Goal: Task Accomplishment & Management: Use online tool/utility

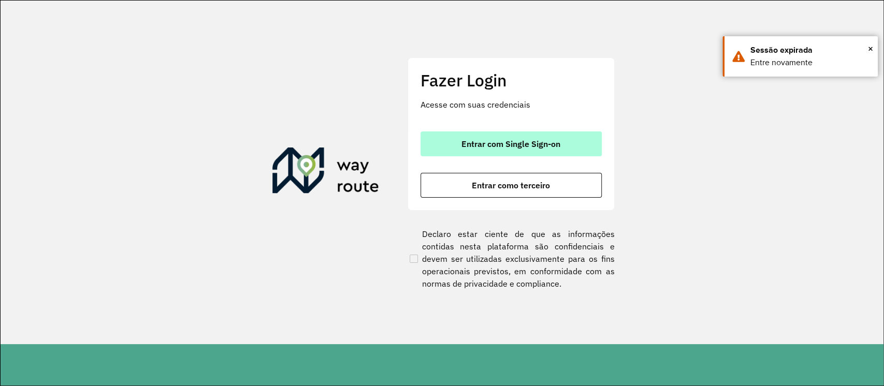
click at [491, 154] on button "Entrar com Single Sign-on" at bounding box center [511, 144] width 181 height 25
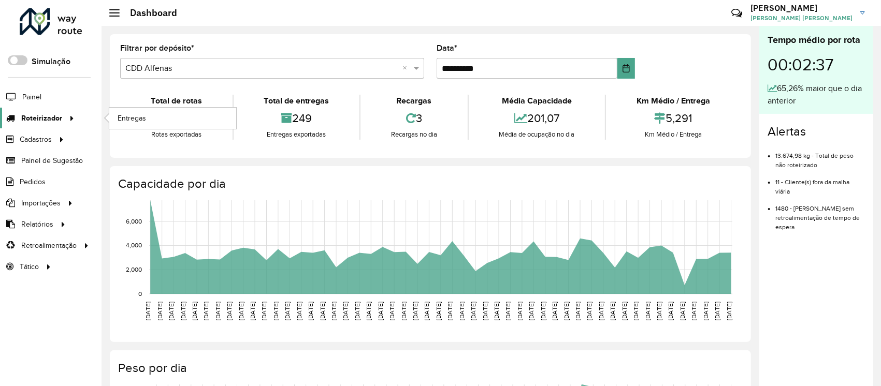
click at [54, 113] on span "Roteirizador" at bounding box center [41, 118] width 41 height 11
click at [122, 114] on span "Entregas" at bounding box center [133, 118] width 30 height 11
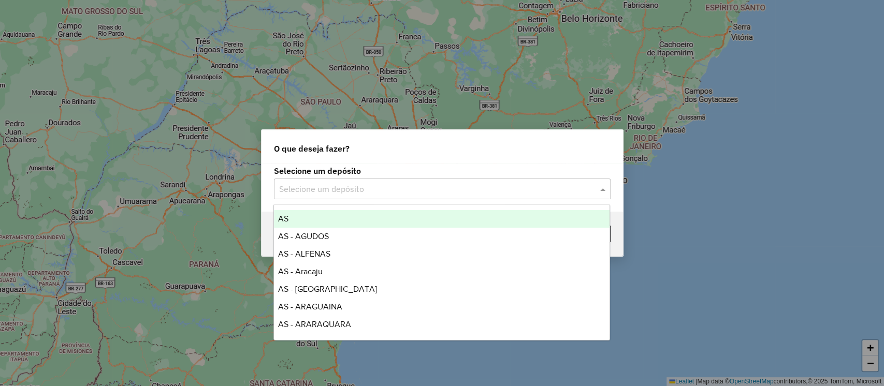
click at [383, 182] on div "Selecione um depósito" at bounding box center [442, 189] width 337 height 21
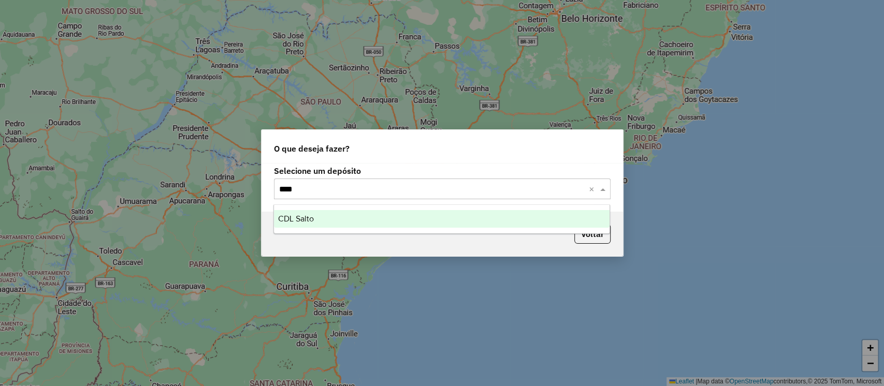
type input "*****"
click at [413, 221] on div "CDL Salto" at bounding box center [442, 219] width 336 height 18
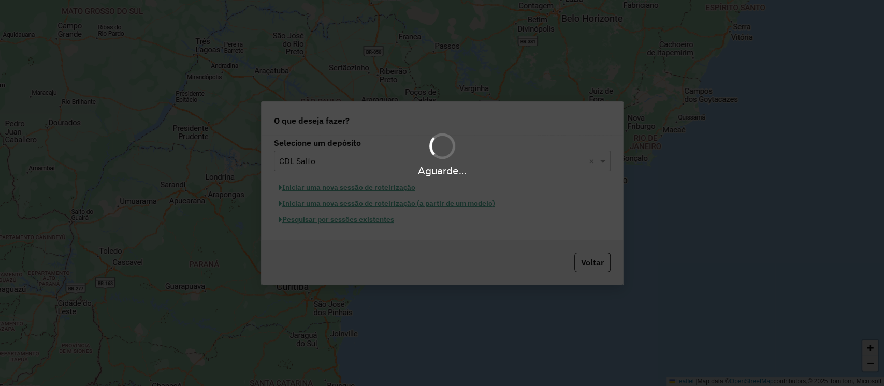
click at [370, 190] on div "Aguarde..." at bounding box center [442, 193] width 884 height 386
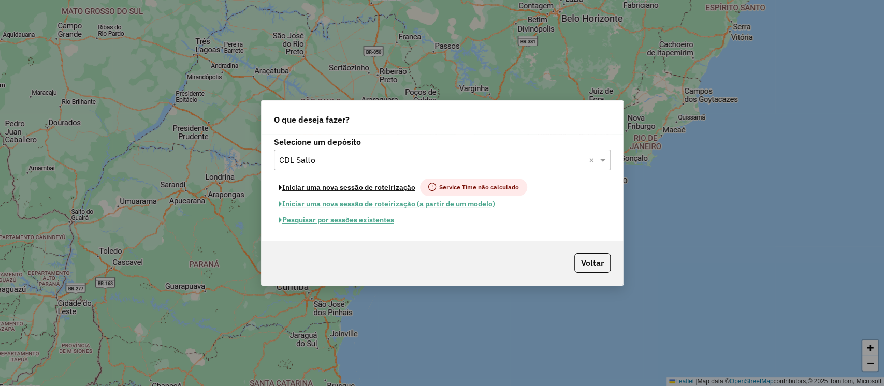
click at [370, 190] on button "Iniciar uma nova sessão de roteirização" at bounding box center [347, 188] width 146 height 18
select select "*"
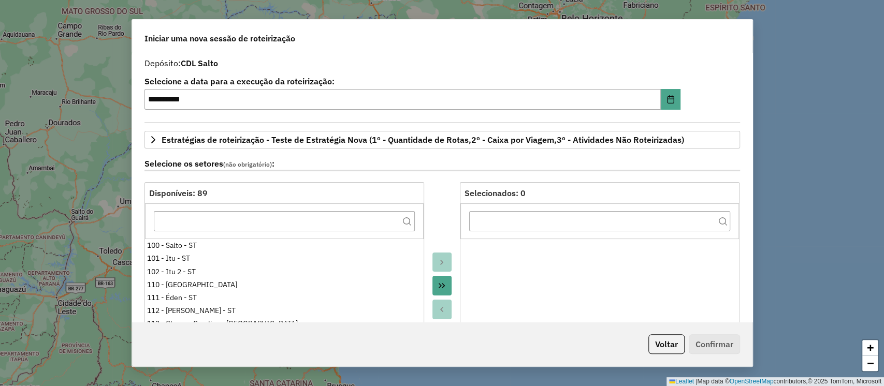
click at [664, 354] on div "Voltar Confirmar" at bounding box center [442, 344] width 621 height 45
click at [666, 353] on button "Voltar" at bounding box center [667, 345] width 36 height 20
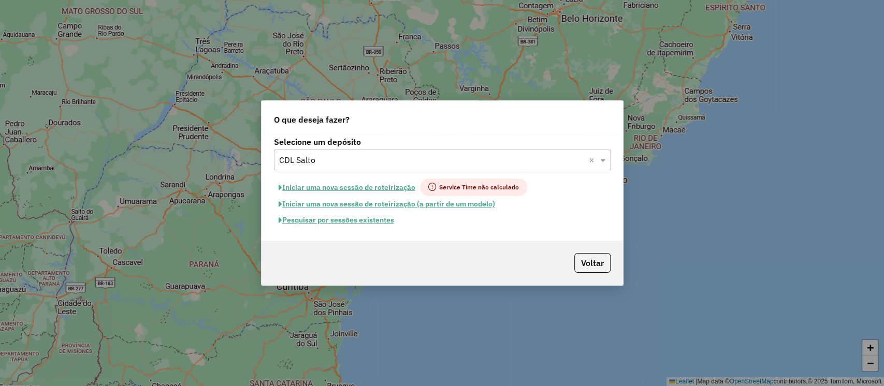
click at [362, 223] on button "Pesquisar por sessões existentes" at bounding box center [336, 220] width 125 height 16
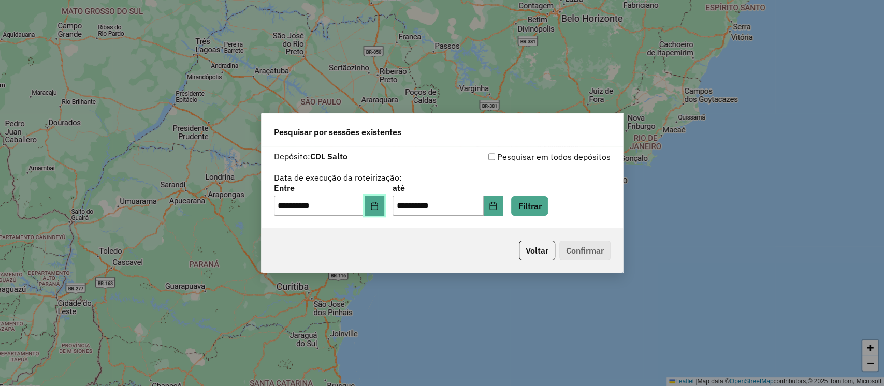
click at [371, 211] on button "Choose Date" at bounding box center [375, 206] width 20 height 21
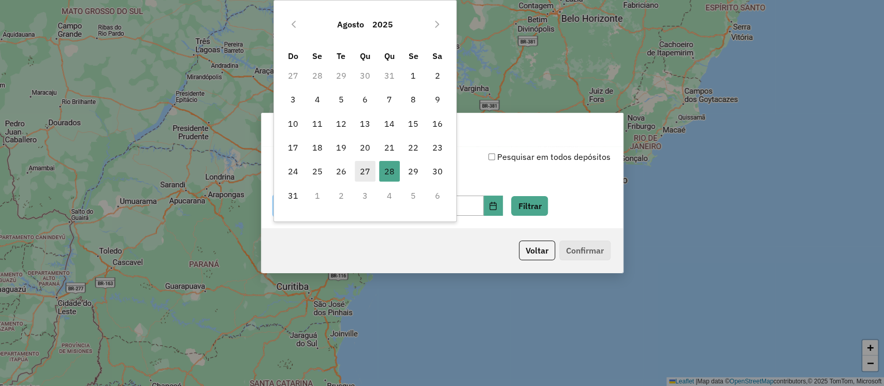
click at [355, 170] on span "27" at bounding box center [365, 171] width 21 height 21
type input "**********"
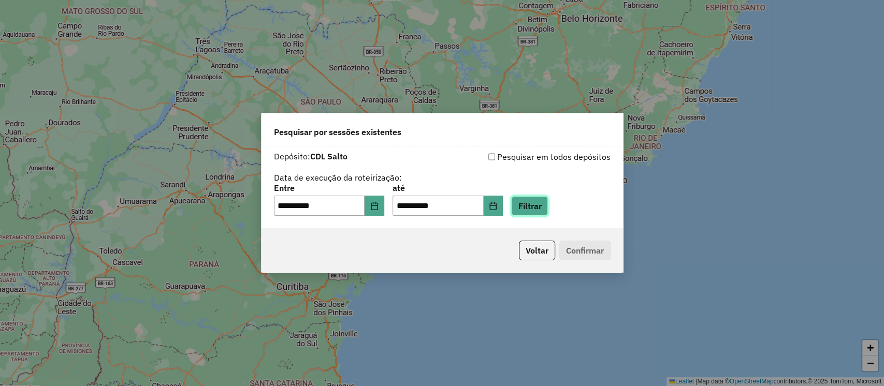
click at [542, 205] on button "Filtrar" at bounding box center [529, 206] width 37 height 20
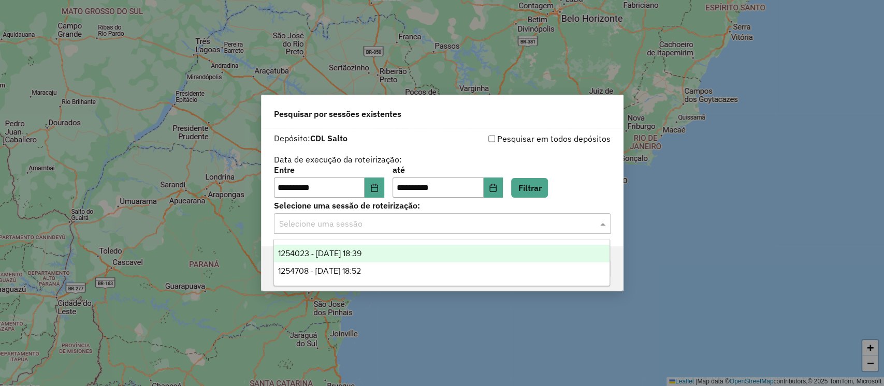
click at [443, 218] on input "text" at bounding box center [432, 224] width 306 height 12
click at [444, 257] on div "1254023 - 27/08/2025 18:39" at bounding box center [442, 254] width 336 height 18
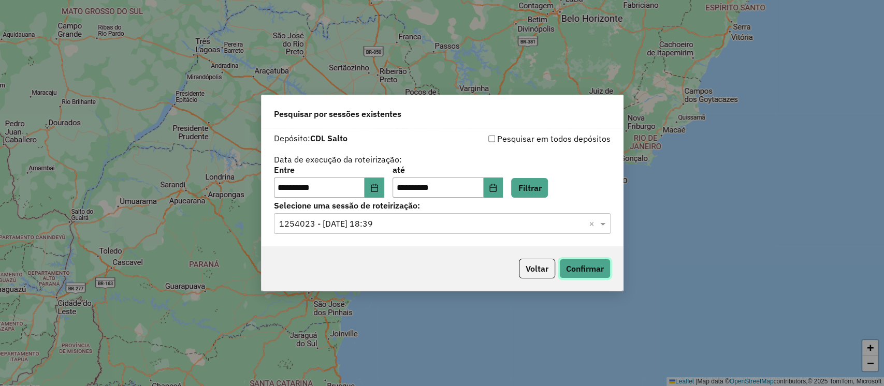
click at [581, 271] on button "Confirmar" at bounding box center [584, 269] width 51 height 20
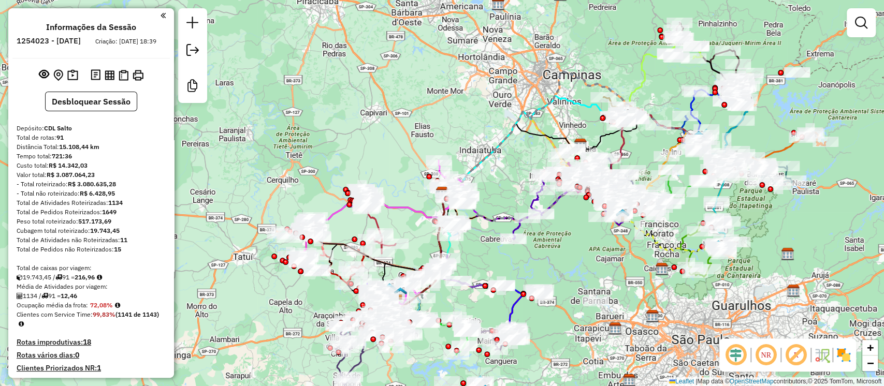
click at [859, 356] on div "Janela de atendimento Grade de atendimento Capacidade Transportadoras Veículos …" at bounding box center [442, 193] width 884 height 386
click at [843, 361] on img at bounding box center [844, 355] width 17 height 17
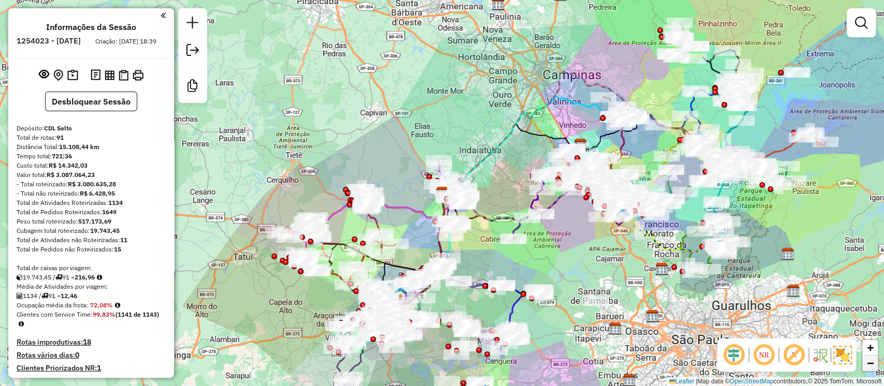
click at [875, 361] on link "−" at bounding box center [871, 364] width 16 height 16
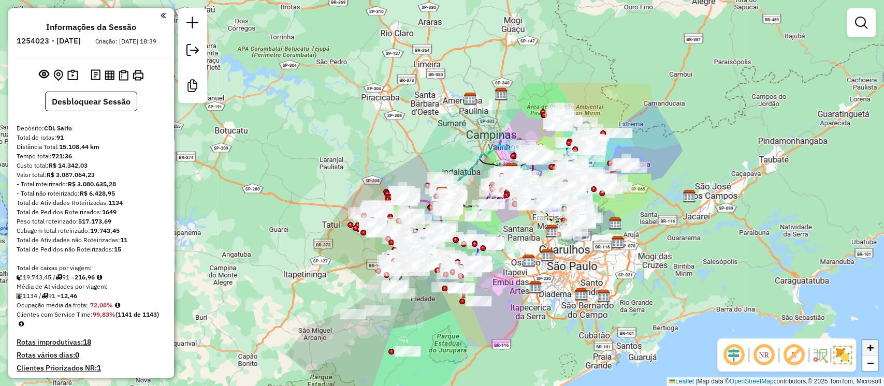
click at [871, 350] on span "+" at bounding box center [870, 347] width 7 height 13
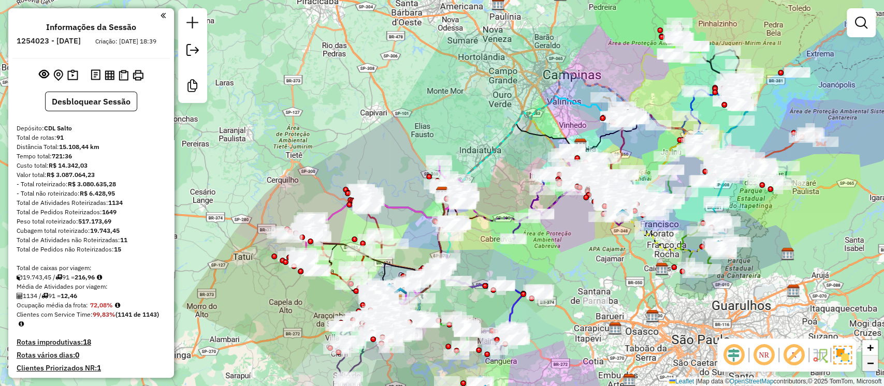
click at [873, 363] on span "−" at bounding box center [870, 363] width 7 height 13
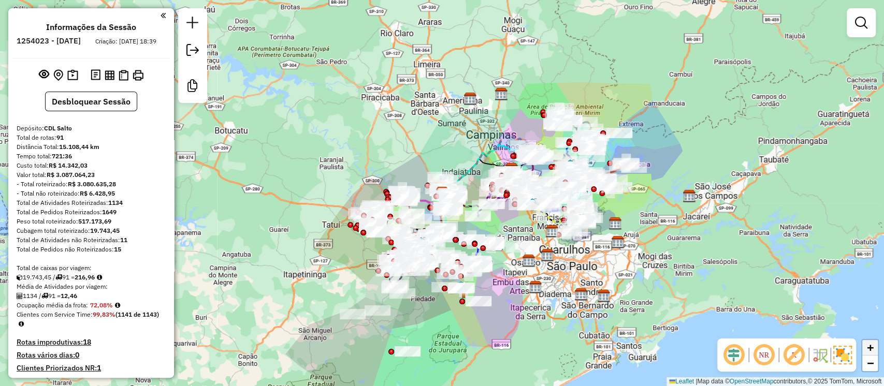
click at [870, 349] on span "+" at bounding box center [870, 347] width 7 height 13
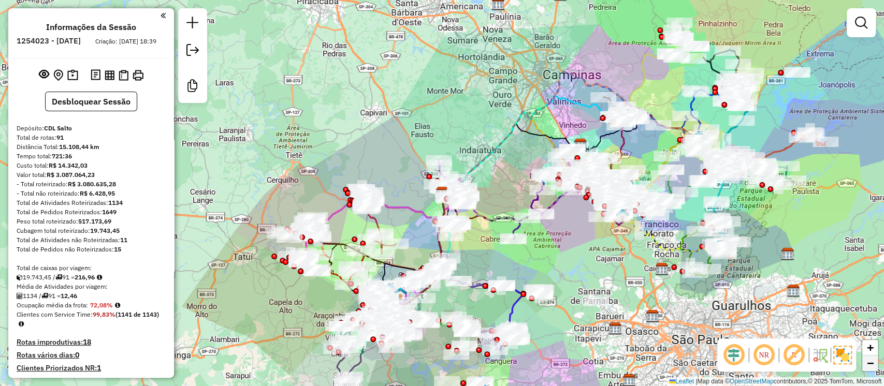
click at [875, 364] on link "−" at bounding box center [871, 364] width 16 height 16
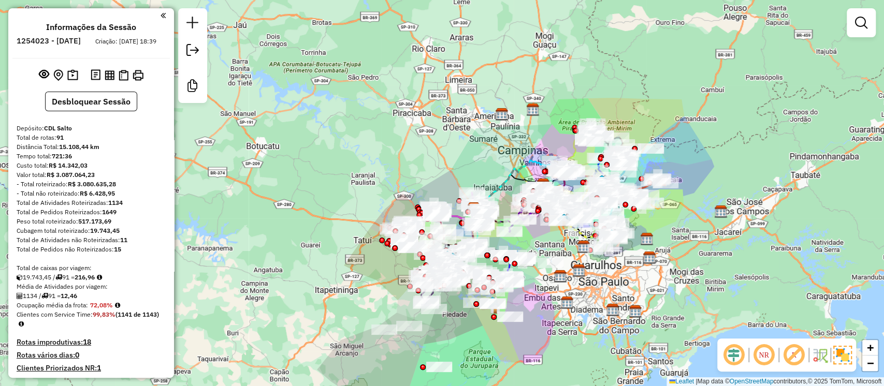
drag, startPoint x: 772, startPoint y: 253, endPoint x: 804, endPoint y: 269, distance: 35.2
click at [804, 269] on div "Janela de atendimento Grade de atendimento Capacidade Transportadoras Veículos …" at bounding box center [442, 193] width 884 height 386
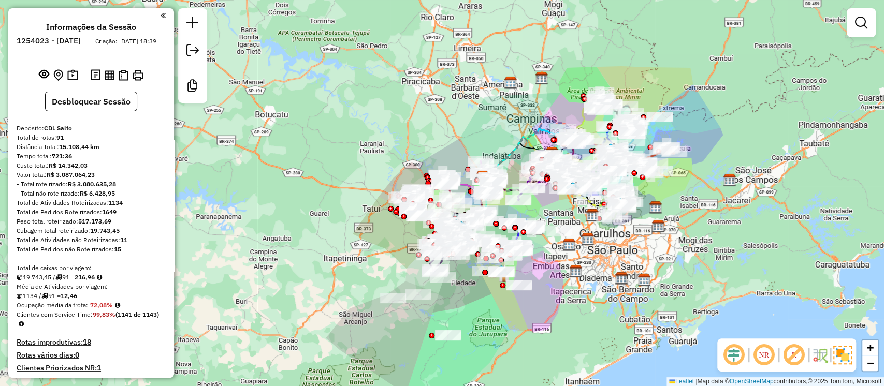
drag, startPoint x: 763, startPoint y: 276, endPoint x: 772, endPoint y: 245, distance: 32.8
click at [772, 245] on div "Janela de atendimento Grade de atendimento Capacidade Transportadoras Veículos …" at bounding box center [442, 193] width 884 height 386
